Goal: Complete application form: Complete application form

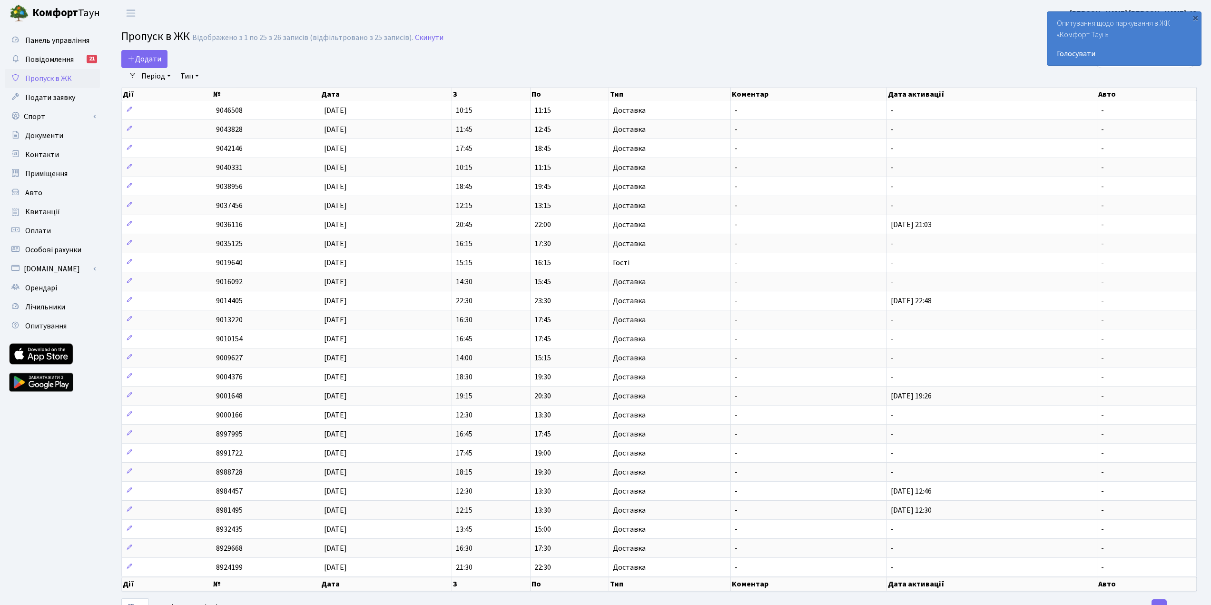
select select "25"
click at [139, 56] on span "Додати" at bounding box center [145, 59] width 34 height 10
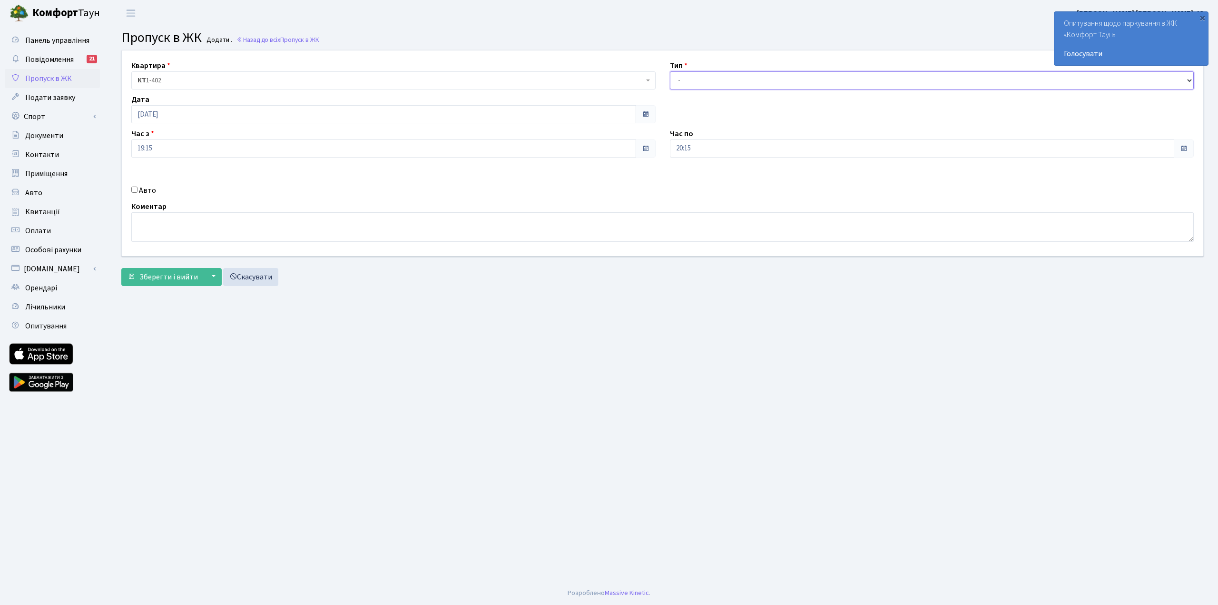
click at [697, 84] on select "- Доставка Таксі Гості Сервіс" at bounding box center [932, 80] width 524 height 18
select select "1"
click at [670, 71] on select "- Доставка Таксі Гості Сервіс" at bounding box center [932, 80] width 524 height 18
click at [180, 282] on button "Зберегти і вийти" at bounding box center [162, 277] width 83 height 18
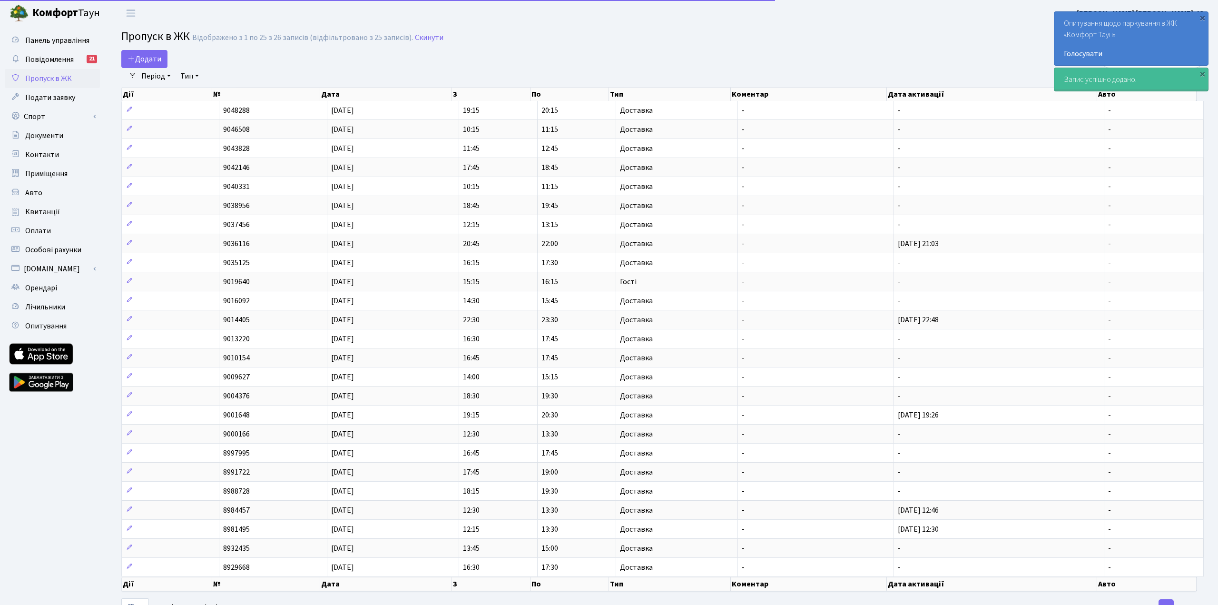
select select "25"
